Goal: Task Accomplishment & Management: Use online tool/utility

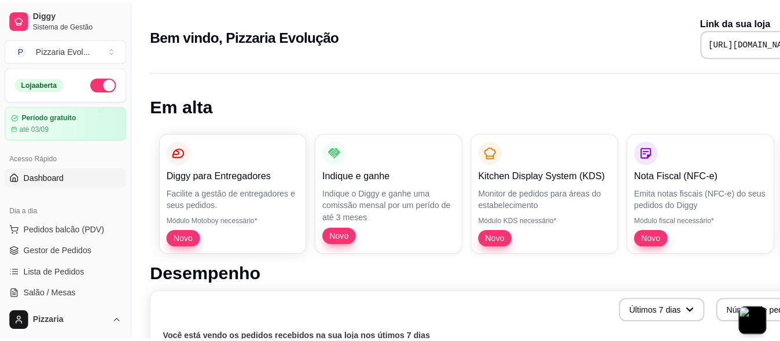
scroll to position [116, 0]
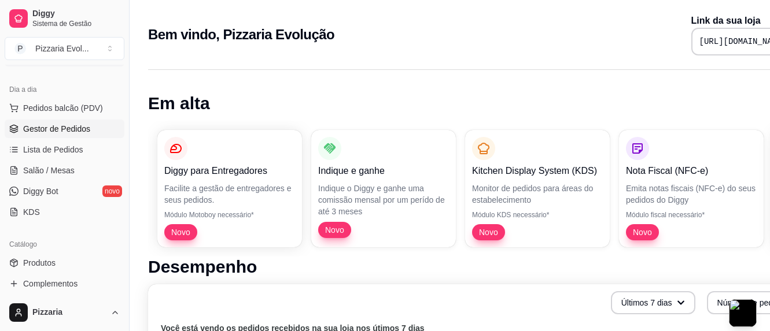
click at [78, 132] on span "Gestor de Pedidos" at bounding box center [56, 129] width 67 height 12
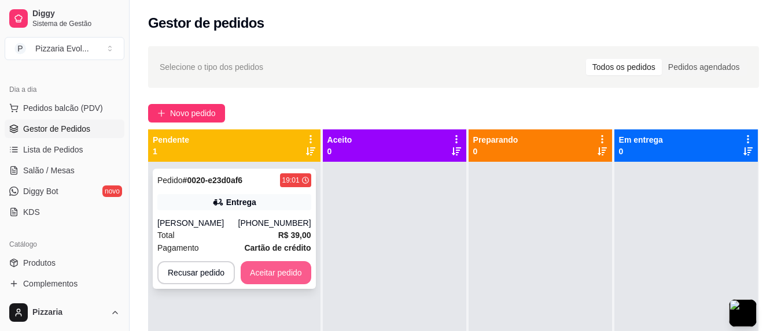
click at [269, 277] on button "Aceitar pedido" at bounding box center [276, 272] width 71 height 23
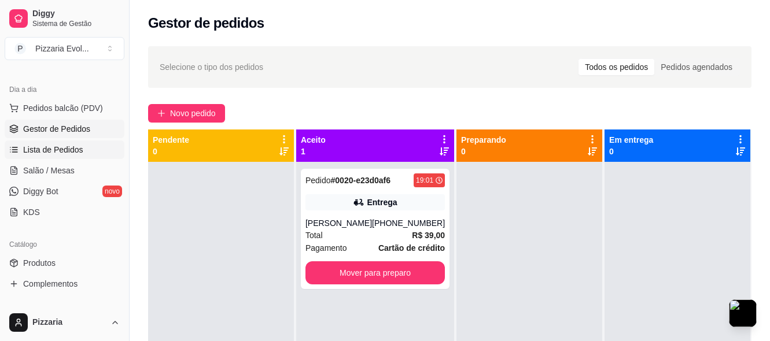
click at [57, 153] on span "Lista de Pedidos" at bounding box center [53, 150] width 60 height 12
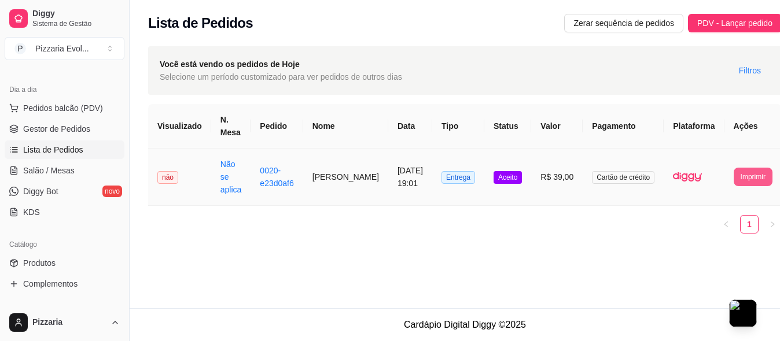
click at [733, 174] on button "Imprimir" at bounding box center [752, 177] width 39 height 19
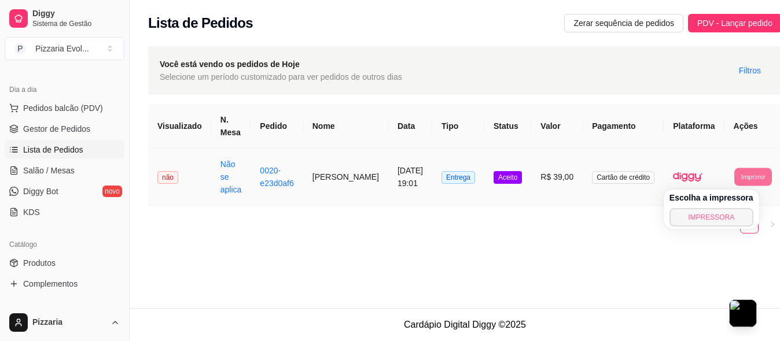
click at [712, 219] on button "IMPRESSORA" at bounding box center [711, 217] width 84 height 19
